Goal: Information Seeking & Learning: Learn about a topic

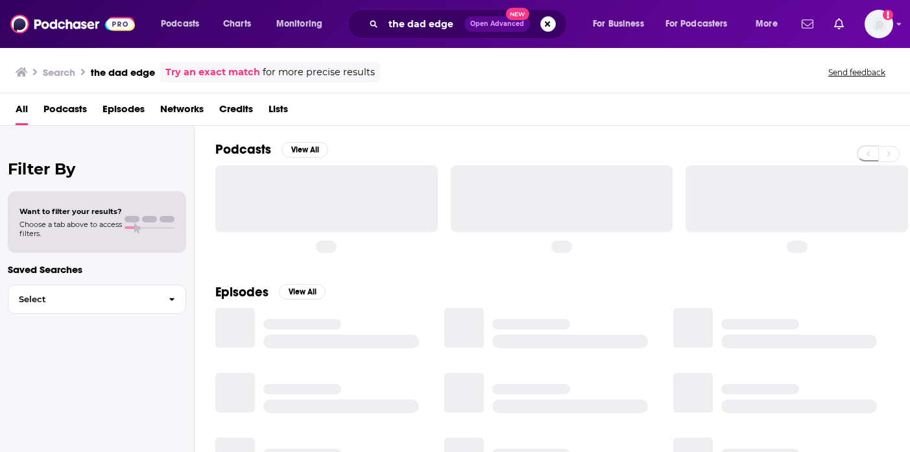
click at [540, 24] on button "Search podcasts, credits, & more..." at bounding box center [548, 24] width 16 height 16
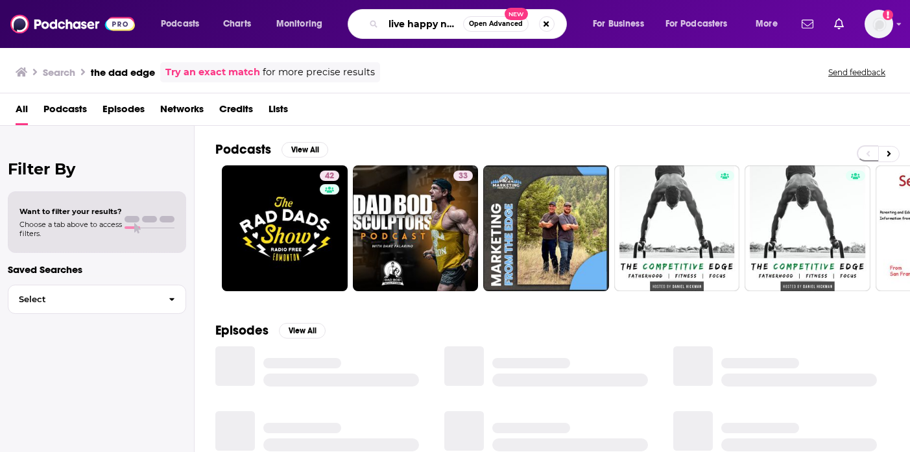
scroll to position [0, 4]
type input "live happy now"
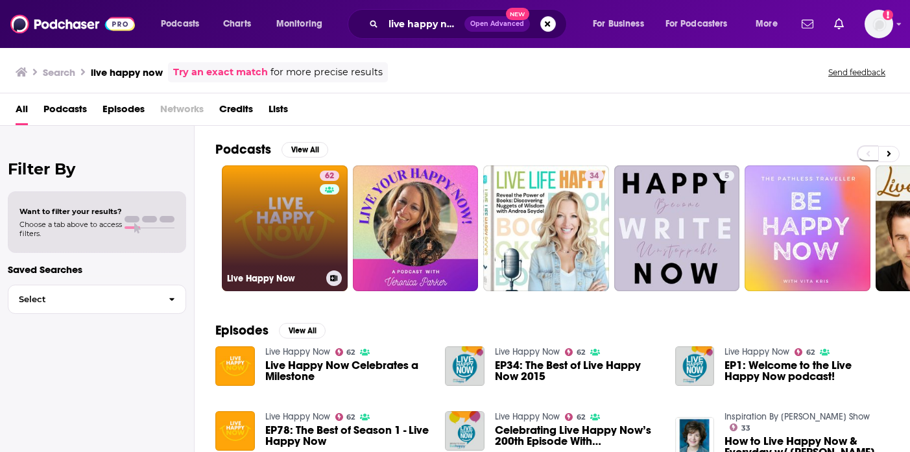
click at [307, 195] on link "62 Live Happy Now" at bounding box center [285, 228] width 126 height 126
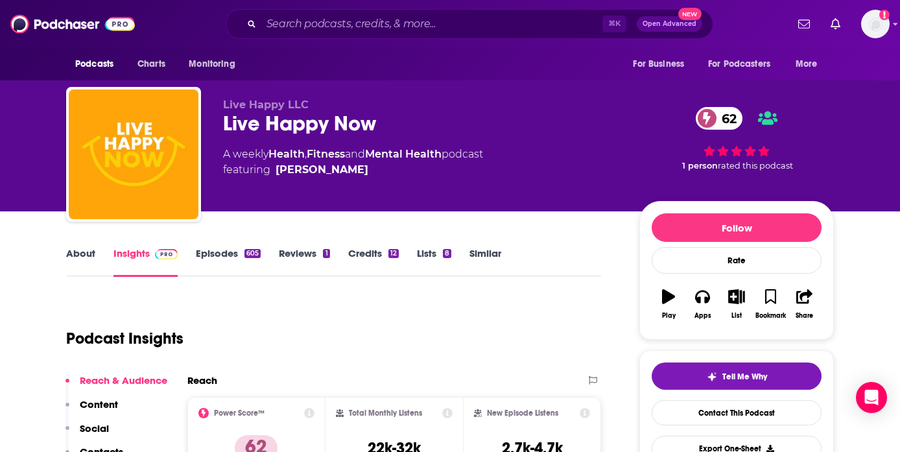
click at [219, 256] on link "Episodes 605" at bounding box center [228, 262] width 65 height 30
